Goal: Download file/media

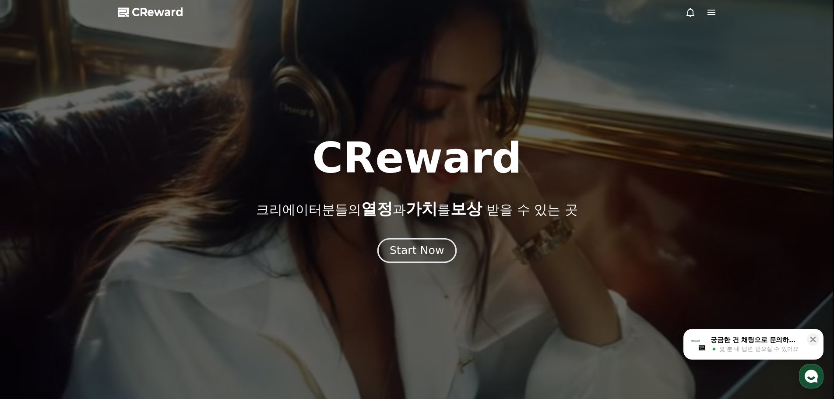
click at [422, 260] on button "Start Now" at bounding box center [417, 250] width 79 height 25
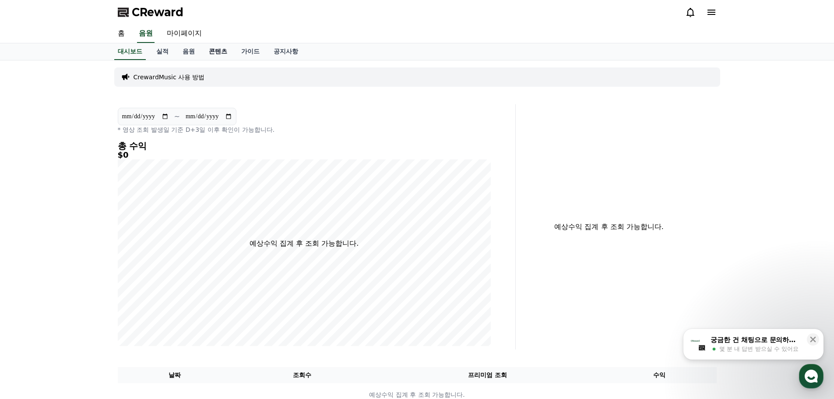
click at [209, 53] on link "콘텐츠" at bounding box center [218, 51] width 32 height 17
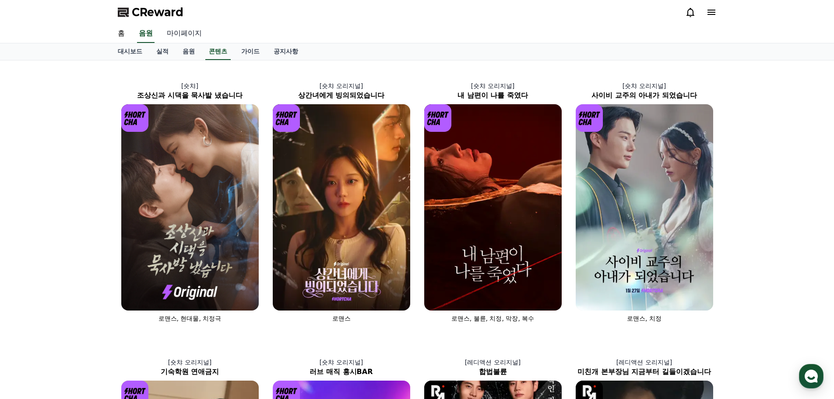
click at [176, 34] on link "마이페이지" at bounding box center [184, 34] width 49 height 18
select select "**********"
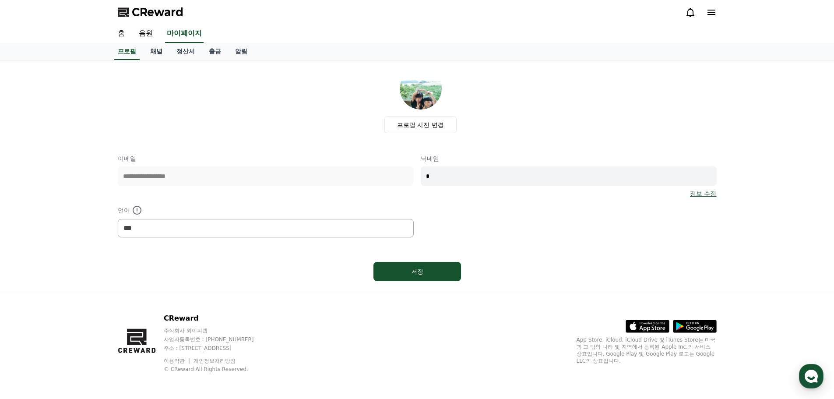
click at [159, 52] on link "채널" at bounding box center [156, 51] width 26 height 17
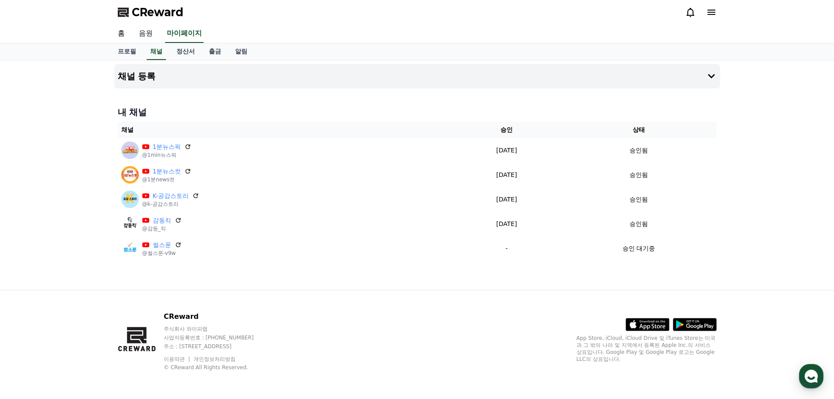
click at [148, 33] on link "음원" at bounding box center [146, 34] width 28 height 18
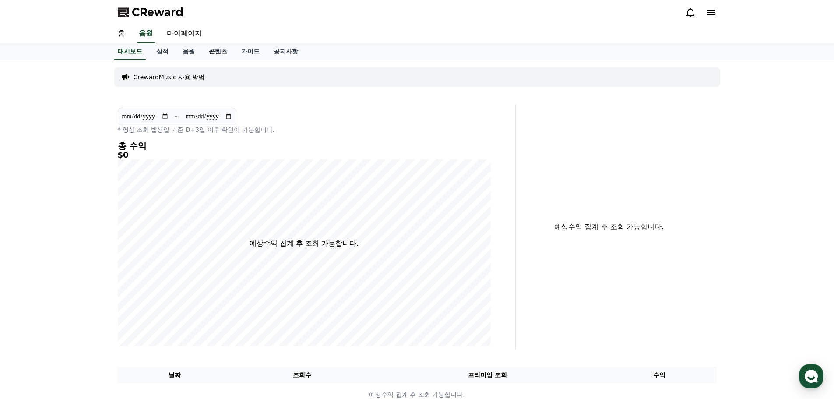
click at [226, 50] on link "콘텐츠" at bounding box center [218, 51] width 32 height 17
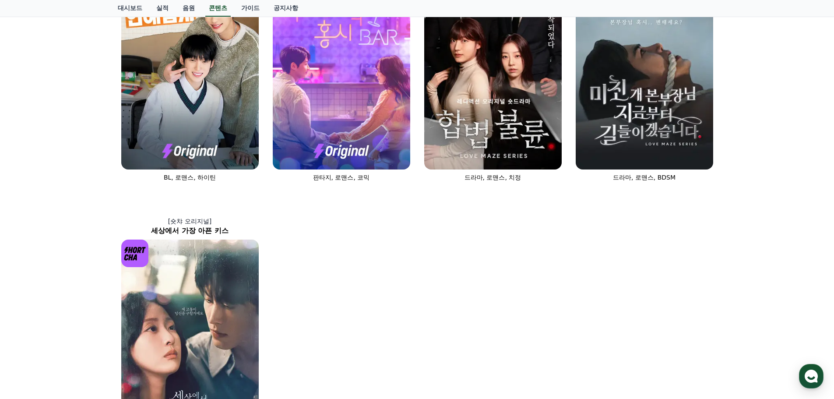
scroll to position [438, 0]
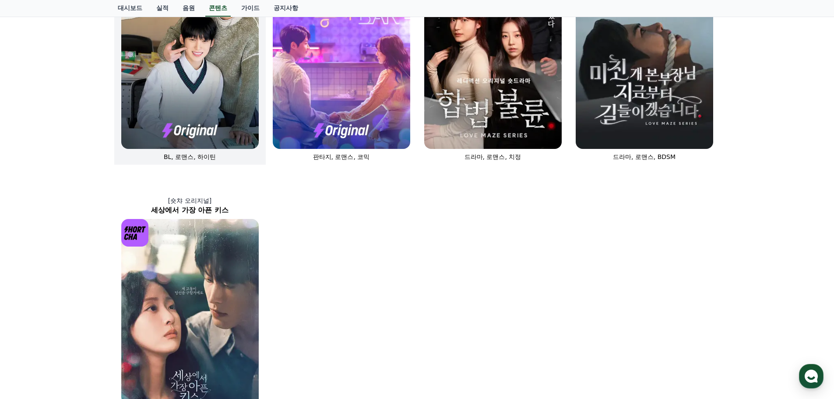
click at [203, 97] on img at bounding box center [190, 46] width 138 height 206
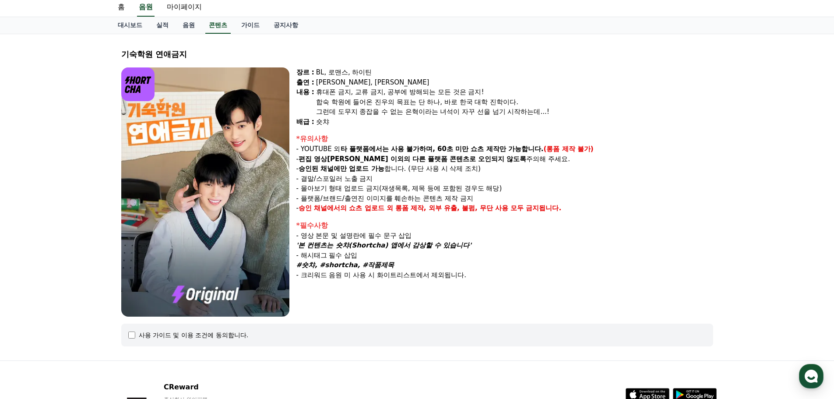
scroll to position [97, 0]
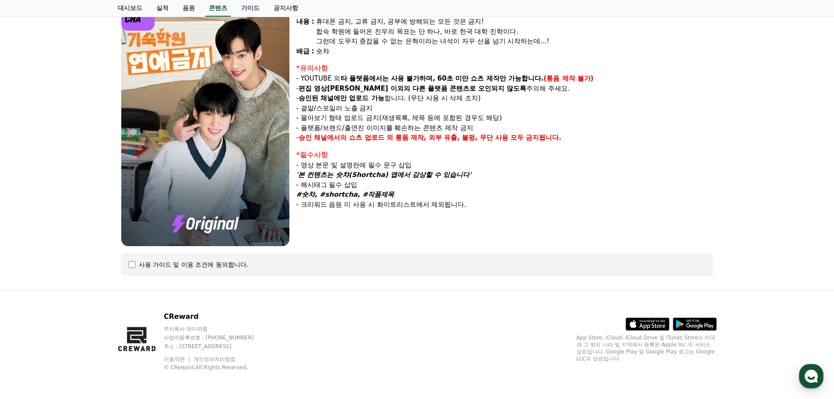
click at [210, 262] on div "사용 가이드 및 이용 조건에 동의합니다." at bounding box center [194, 264] width 110 height 9
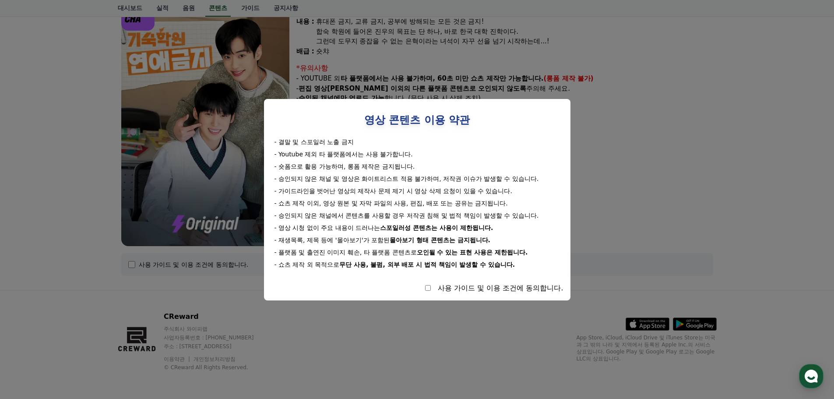
drag, startPoint x: 281, startPoint y: 144, endPoint x: 537, endPoint y: 266, distance: 283.7
click at [537, 266] on div "- 결말 및 스포일러 노출 금지 - Youtube 제외 타 플랫폼에서는 사용 불가합니다. - 숏폼으로 활용 가능하며, 롱폼 제작은 금지됩니다.…" at bounding box center [417, 203] width 293 height 131
click at [462, 205] on div "- 쇼츠 제작 이외, 영상 원본 및 자막 파일의 사용, 편집, 배포 또는 공유는 금지됩니다." at bounding box center [418, 203] width 286 height 9
drag, startPoint x: 298, startPoint y: 208, endPoint x: 499, endPoint y: 267, distance: 210.0
click at [499, 267] on div "- 결말 및 스포일러 노출 금지 - Youtube 제외 타 플랫폼에서는 사용 불가합니다. - 숏폼으로 활용 가능하며, 롱폼 제작은 금지됩니다.…" at bounding box center [417, 203] width 293 height 131
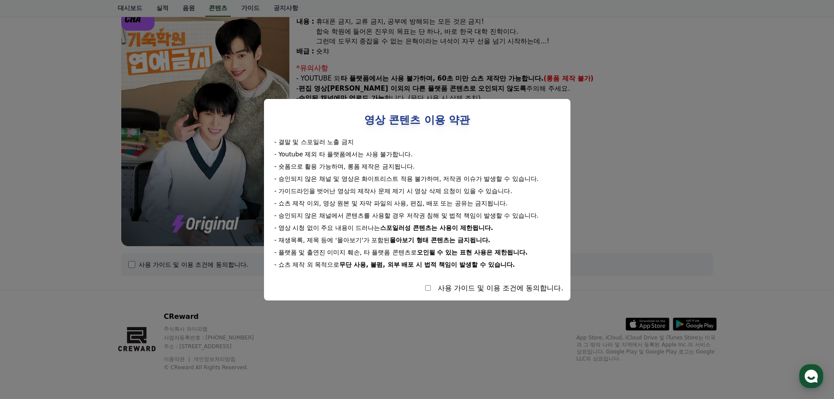
click at [501, 281] on div "영상 콘텐츠 이용 약관 - 결말 및 스포일러 노출 금지 - Youtube 제외 타 플랫폼에서는 사용 불가합니다. - 숏폼으로 활용 가능하며, …" at bounding box center [417, 199] width 293 height 187
click at [417, 289] on div "사용 가이드 및 이용 조건에 동의합니다." at bounding box center [417, 288] width 293 height 11
select select
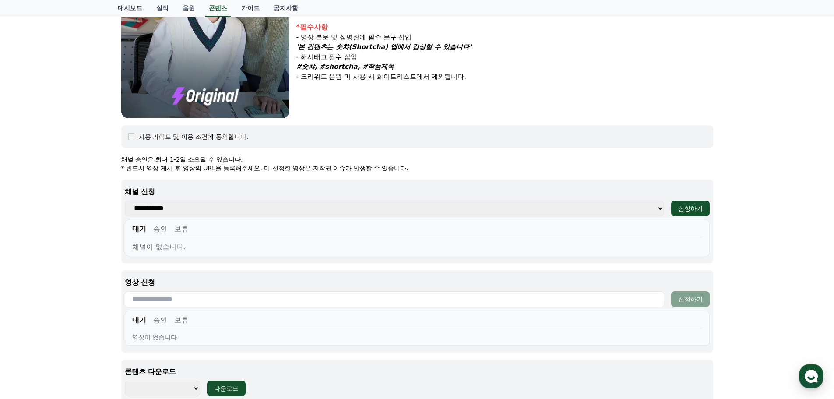
scroll to position [272, 0]
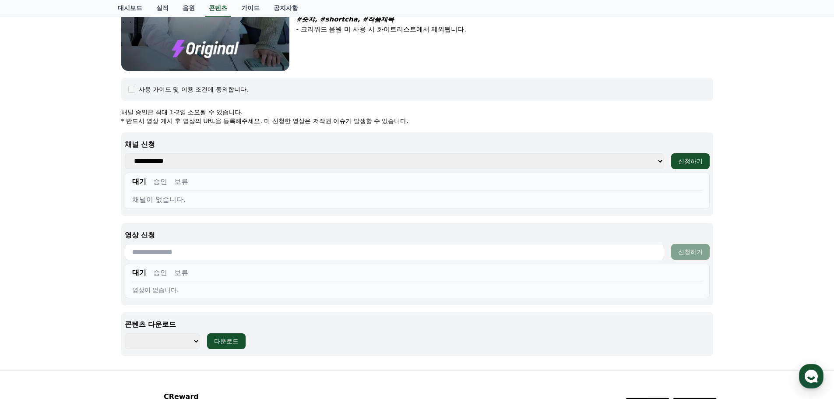
click at [206, 278] on div "대기 승인 보류" at bounding box center [417, 275] width 570 height 14
click at [484, 248] on input "text" at bounding box center [395, 252] width 540 height 16
click at [191, 160] on select "**********" at bounding box center [395, 161] width 540 height 16
select select "**********"
click at [125, 153] on select "**********" at bounding box center [395, 161] width 540 height 16
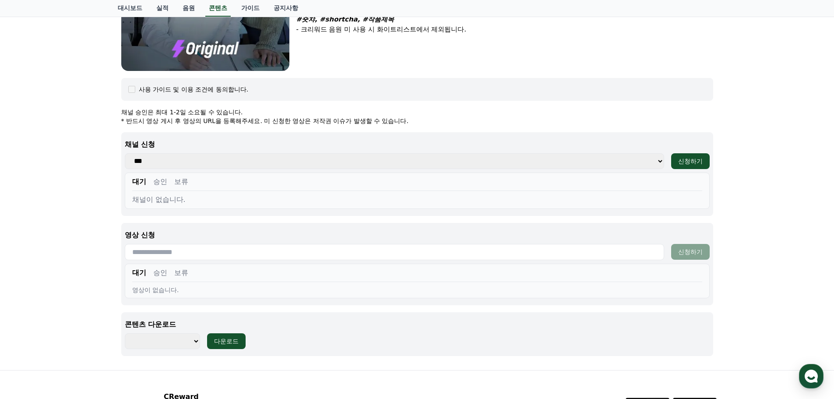
click at [233, 189] on div "대기 승인 보류" at bounding box center [417, 184] width 570 height 14
click at [163, 183] on button "승인" at bounding box center [160, 182] width 14 height 11
click at [136, 186] on button "대기" at bounding box center [139, 182] width 14 height 11
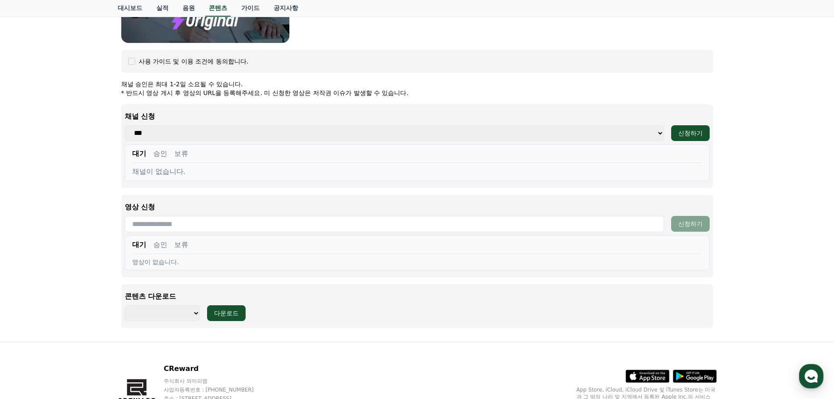
scroll to position [352, 0]
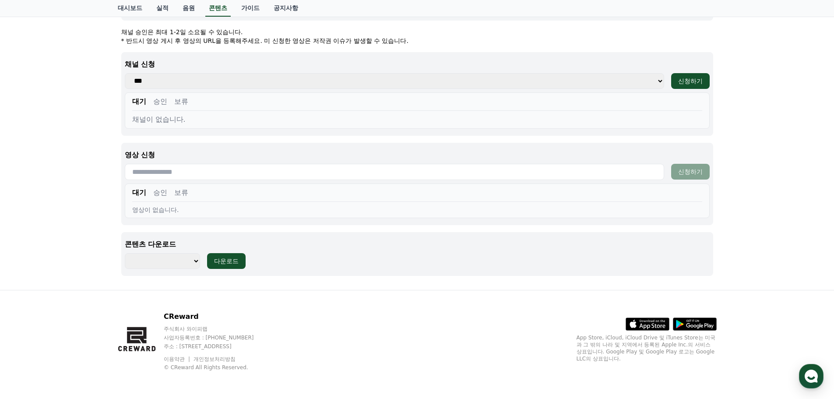
click at [173, 265] on select "*********" at bounding box center [162, 261] width 75 height 16
select select "**********"
click at [125, 253] on select "*********" at bounding box center [162, 261] width 75 height 16
click at [237, 265] on div "다운로드" at bounding box center [226, 261] width 25 height 9
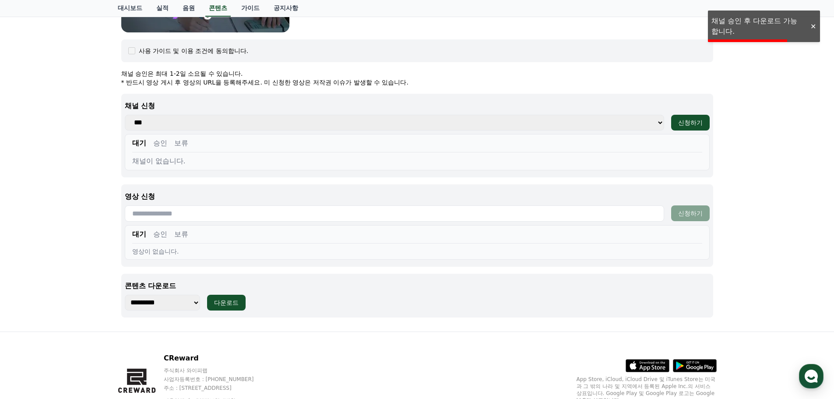
scroll to position [308, 0]
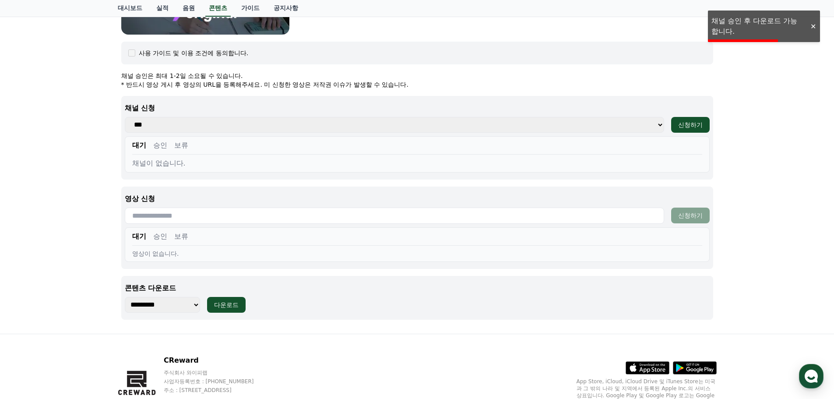
click at [164, 130] on select "**********" at bounding box center [395, 125] width 540 height 16
click at [37, 181] on div "기숙학원 연애금지 장르 : BL, 로맨스, 하이틴 출연 : [PERSON_NAME], [PERSON_NAME] [PERSON_NAME] : 휴…" at bounding box center [417, 43] width 834 height 582
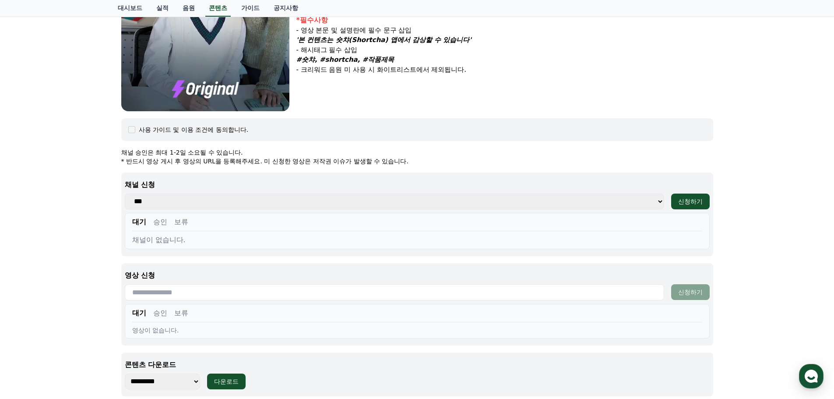
scroll to position [221, 0]
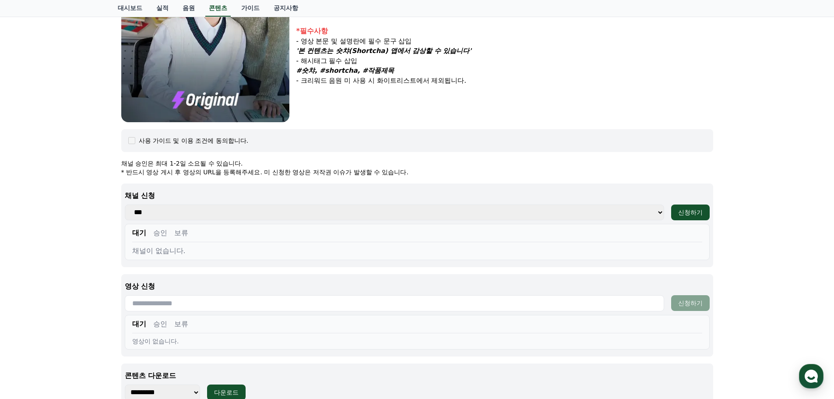
drag, startPoint x: 153, startPoint y: 172, endPoint x: 406, endPoint y: 180, distance: 252.4
click at [291, 168] on p "* 반드시 영상 게시 후 영상의 URL을 등록해주세요. 미 신청한 영상은 저작권 이슈가 발생할 수 있습니다." at bounding box center [417, 172] width 592 height 9
click at [432, 178] on div "**********" at bounding box center [417, 283] width 592 height 248
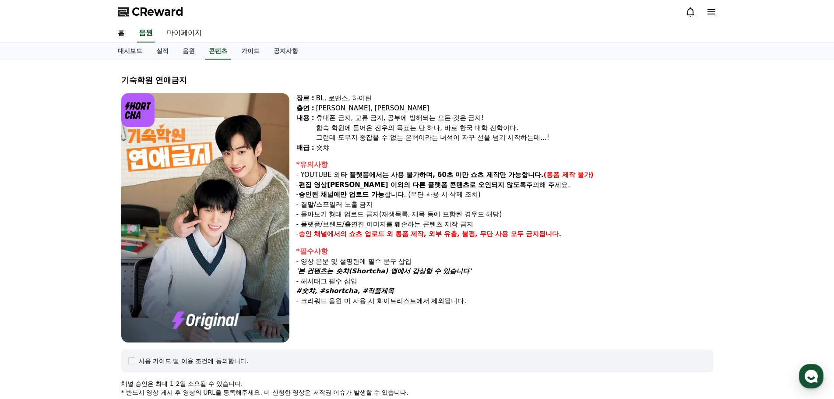
scroll to position [0, 0]
click at [216, 51] on link "콘텐츠" at bounding box center [217, 51] width 25 height 17
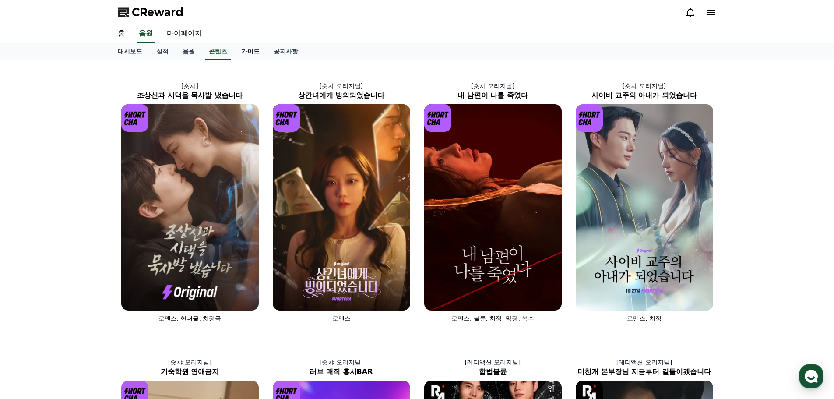
click at [251, 50] on link "가이드" at bounding box center [250, 51] width 32 height 17
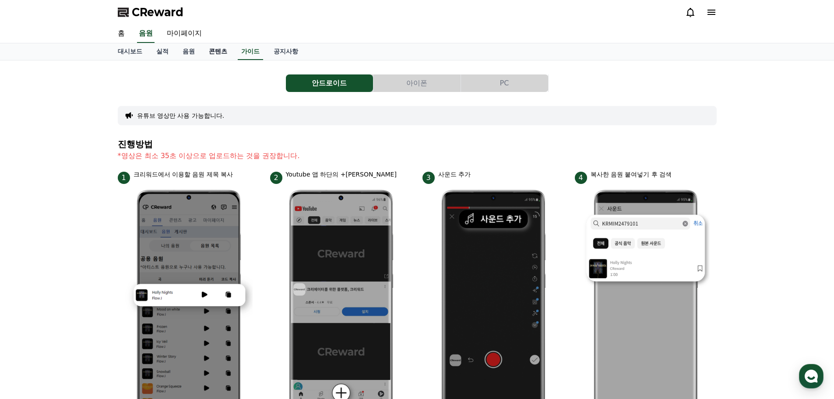
click at [210, 55] on link "콘텐츠" at bounding box center [218, 51] width 32 height 17
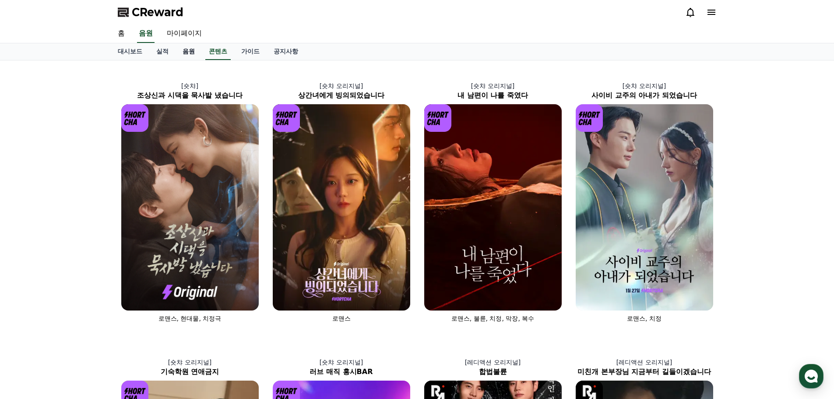
click at [194, 51] on link "음원" at bounding box center [189, 51] width 26 height 17
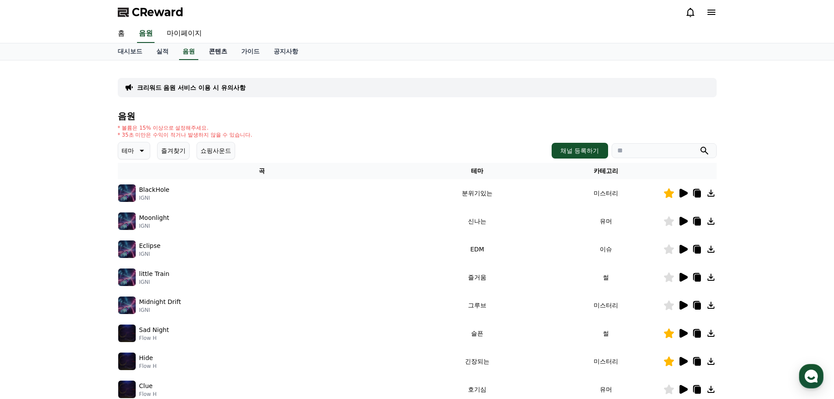
click at [221, 54] on link "콘텐츠" at bounding box center [218, 51] width 32 height 17
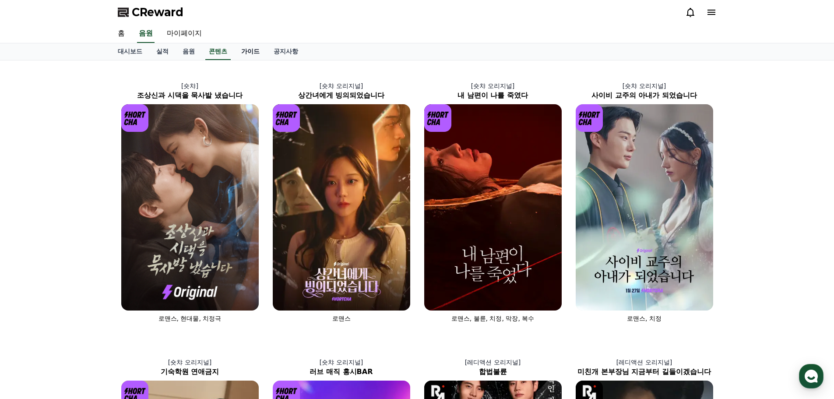
click at [253, 53] on link "가이드" at bounding box center [250, 51] width 32 height 17
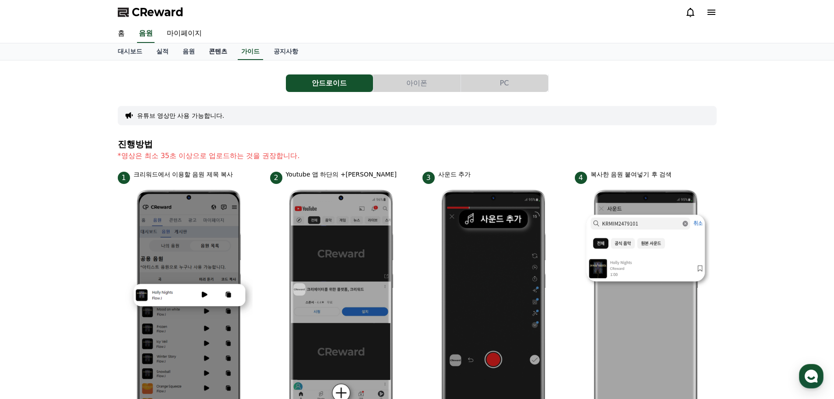
click at [229, 56] on link "콘텐츠" at bounding box center [218, 51] width 32 height 17
